Goal: Complete application form: Complete application form

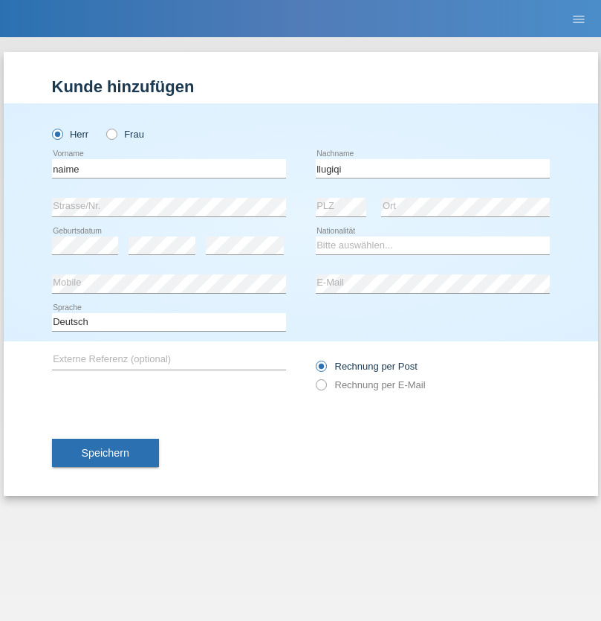
type input "llugiqi"
select select "CH"
radio input "true"
click at [169, 168] on input "text" at bounding box center [169, 168] width 234 height 19
type input "Shaban"
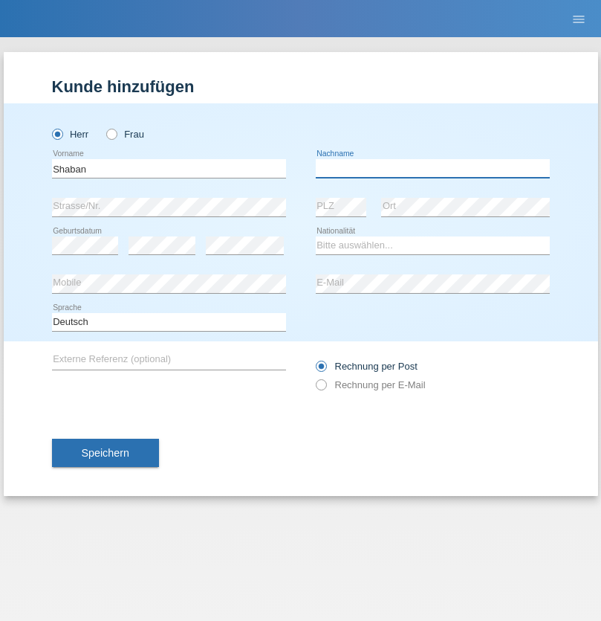
click at [433, 168] on input "text" at bounding box center [433, 168] width 234 height 19
type input "llugiqi"
select select "CH"
radio input "true"
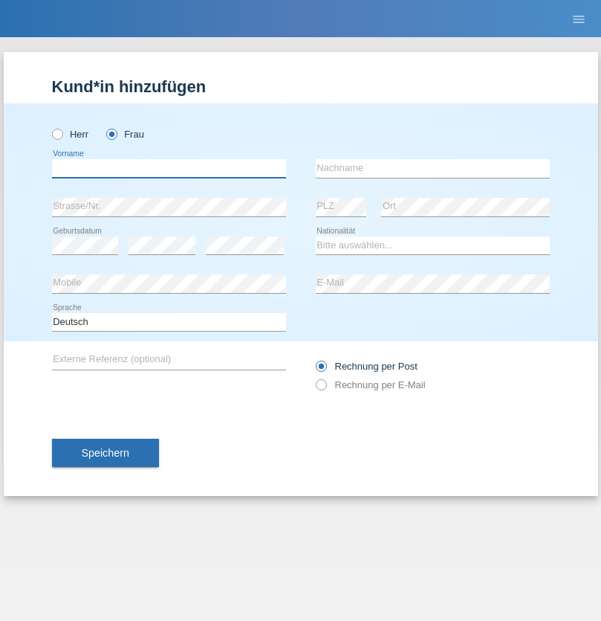
click at [169, 168] on input "text" at bounding box center [169, 168] width 234 height 19
type input "Rima"
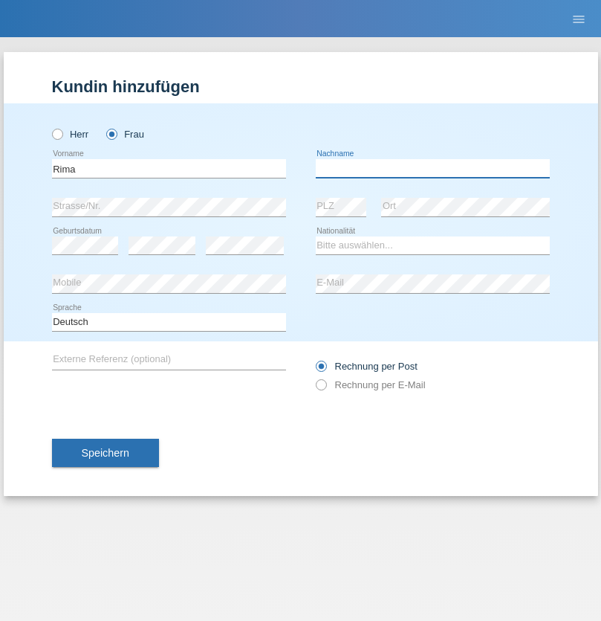
click at [433, 168] on input "text" at bounding box center [433, 168] width 234 height 19
type input "Geia"
select select "CH"
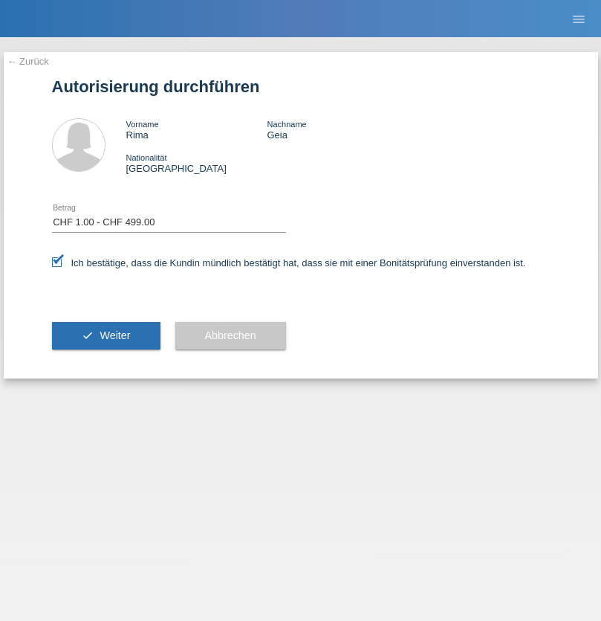
select select "1"
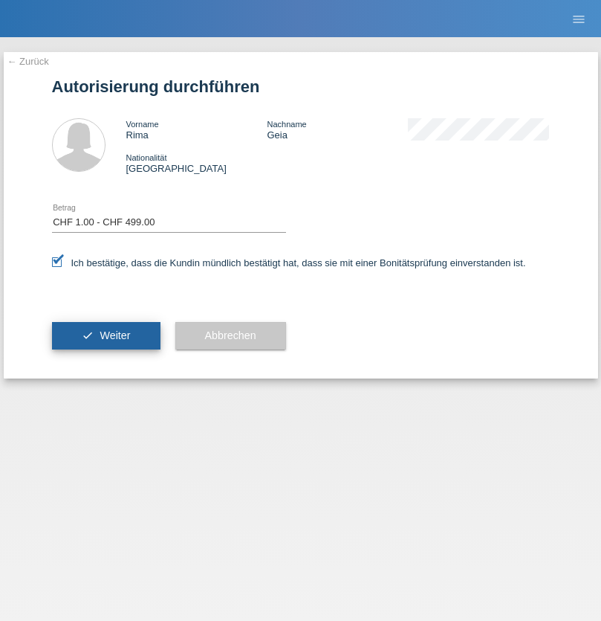
click at [106, 335] on span "Weiter" at bounding box center [115, 335] width 30 height 12
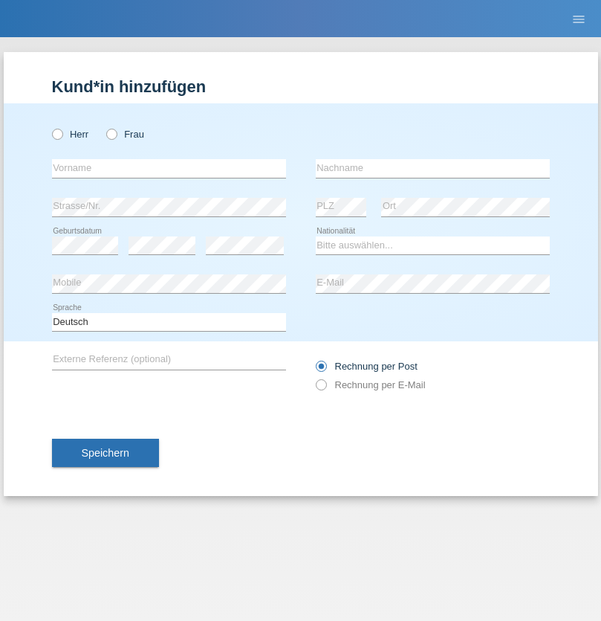
radio input "true"
click at [169, 168] on input "text" at bounding box center [169, 168] width 234 height 19
type input "Silvia"
click at [433, 168] on input "text" at bounding box center [433, 168] width 234 height 19
type input "Patera"
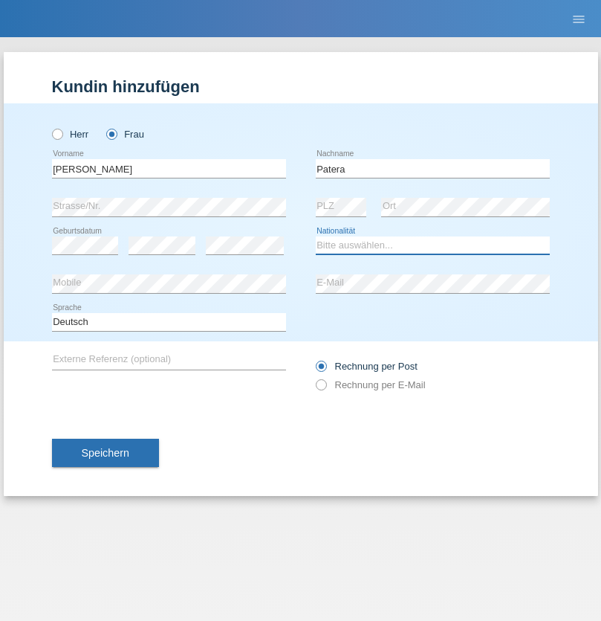
select select "CH"
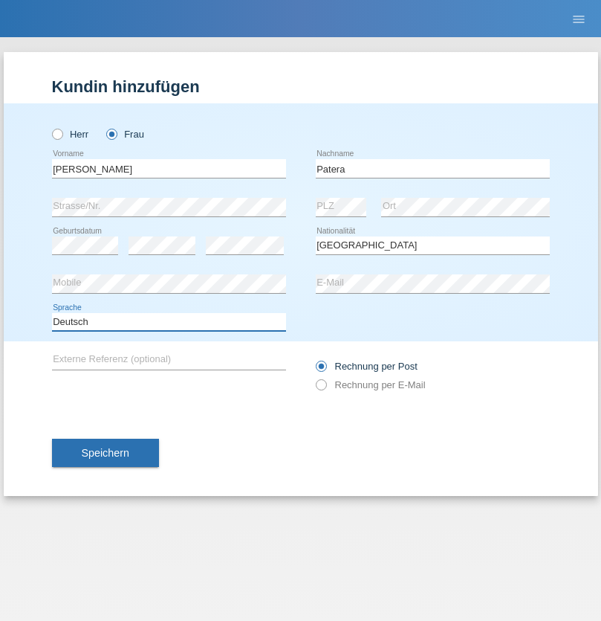
select select "en"
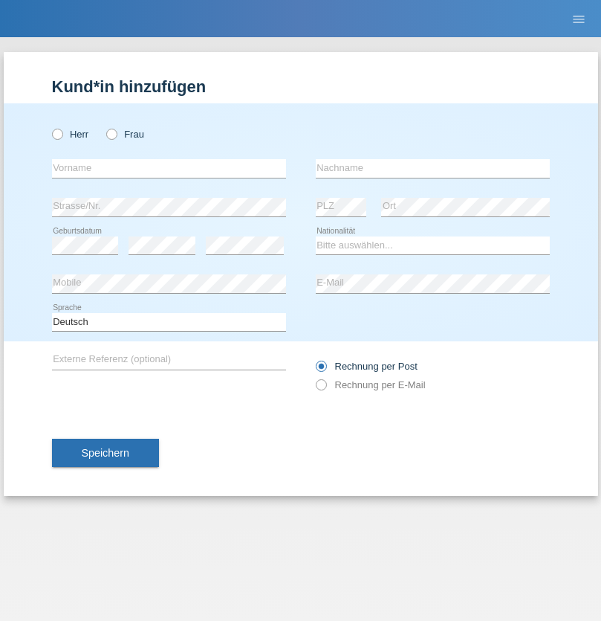
radio input "true"
click at [169, 168] on input "text" at bounding box center [169, 168] width 234 height 19
type input "[PERSON_NAME]"
click at [433, 168] on input "text" at bounding box center [433, 168] width 234 height 19
type input "Sakhi"
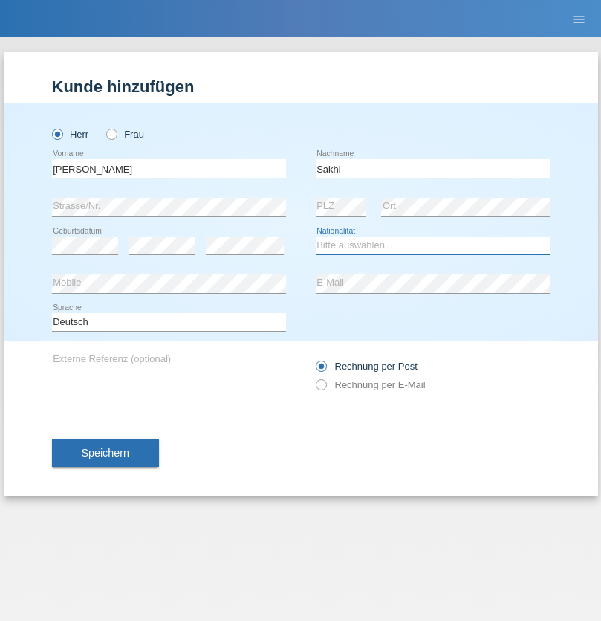
select select "IT"
select select "C"
select select "24"
select select "10"
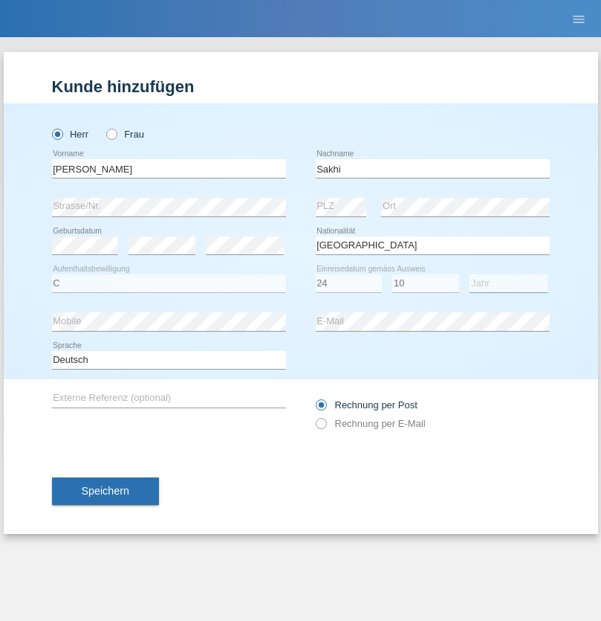
select select "2021"
